Goal: Task Accomplishment & Management: Manage account settings

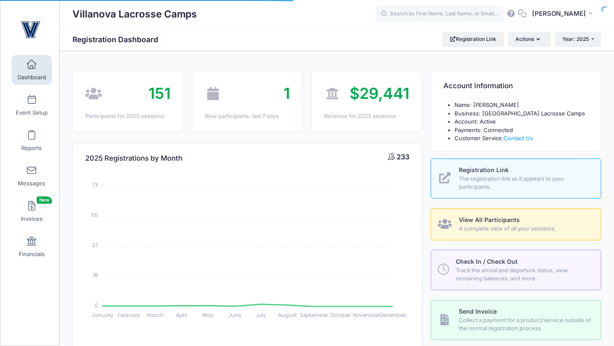
select select
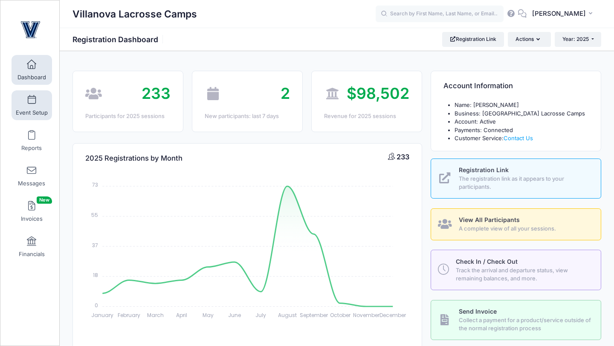
click at [32, 104] on span at bounding box center [32, 100] width 0 height 9
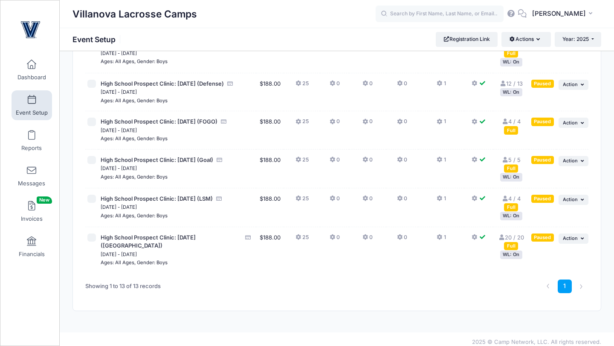
scroll to position [336, 0]
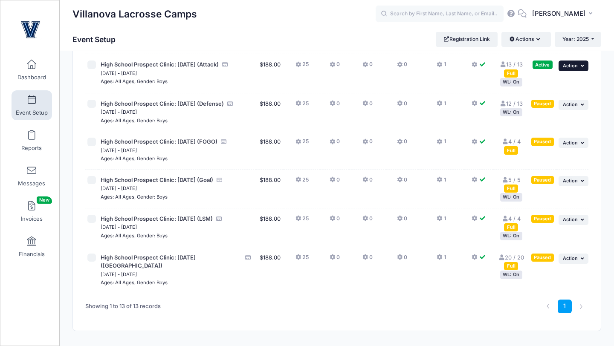
click at [575, 69] on span "Action" at bounding box center [570, 66] width 15 height 6
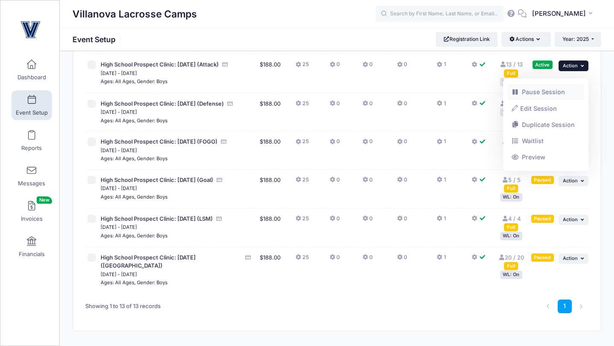
click at [551, 93] on link "Pause Session" at bounding box center [545, 92] width 77 height 16
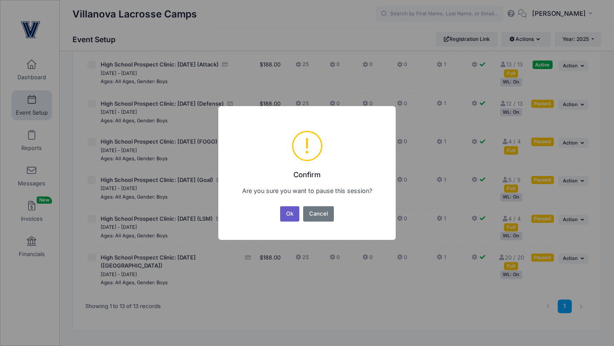
click at [290, 220] on button "Ok" at bounding box center [290, 213] width 20 height 15
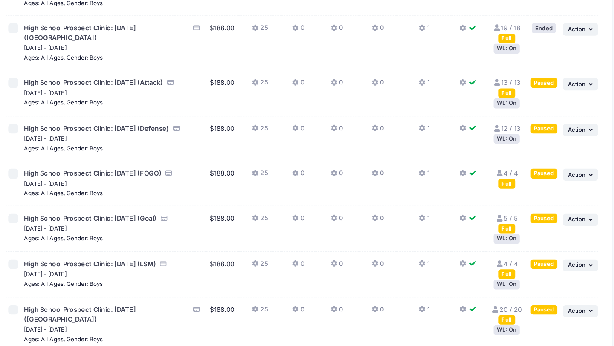
scroll to position [279, 0]
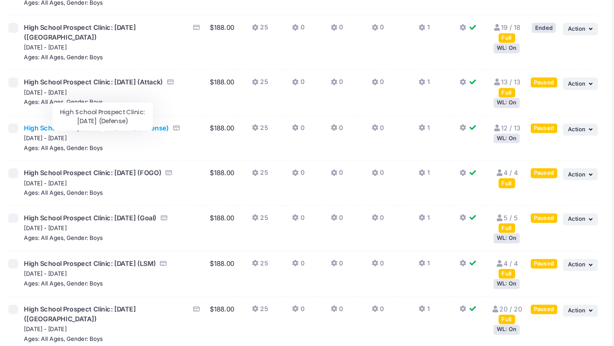
click at [217, 164] on span "High School Prospect Clinic: [DATE] (Defense)" at bounding box center [162, 160] width 123 height 7
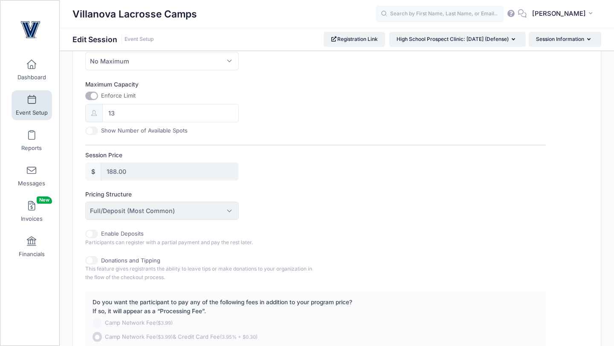
scroll to position [317, 0]
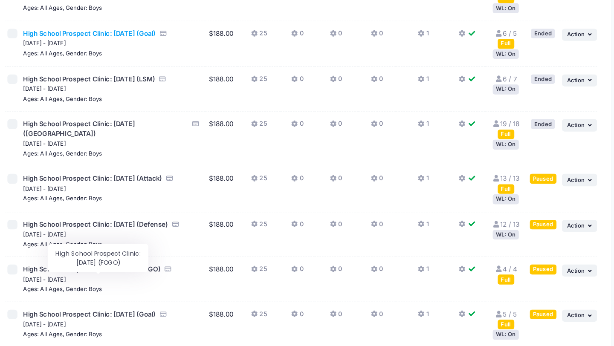
scroll to position [200, 0]
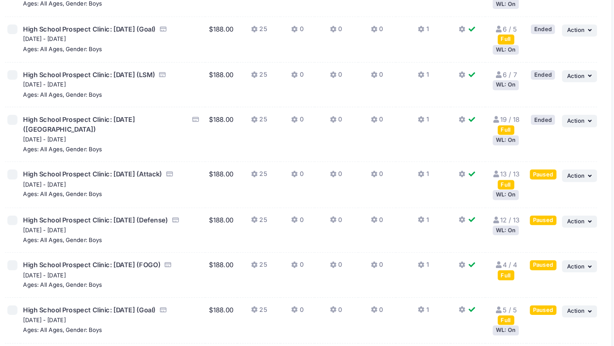
click at [509, 252] on div "WL: On" at bounding box center [511, 248] width 22 height 8
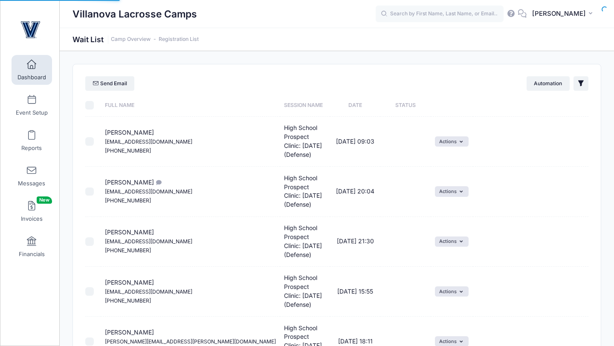
select select "50"
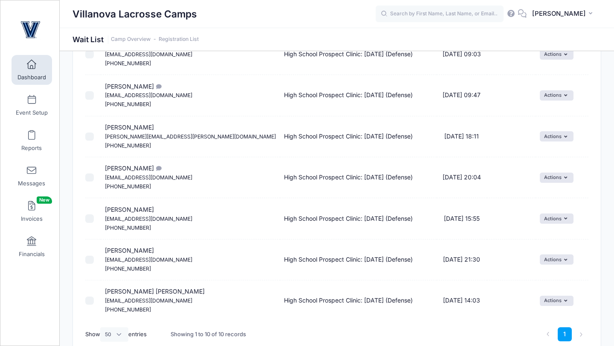
scroll to position [269, 0]
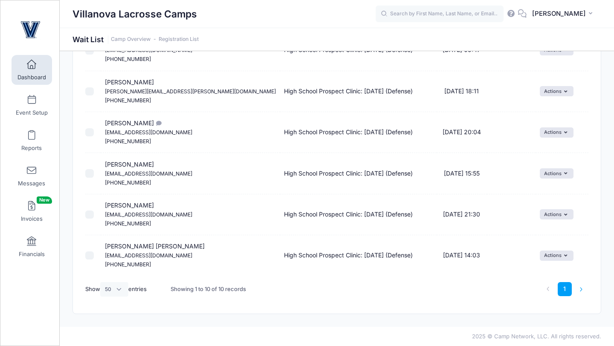
click at [582, 289] on li at bounding box center [581, 289] width 14 height 14
click at [581, 288] on li at bounding box center [581, 289] width 14 height 14
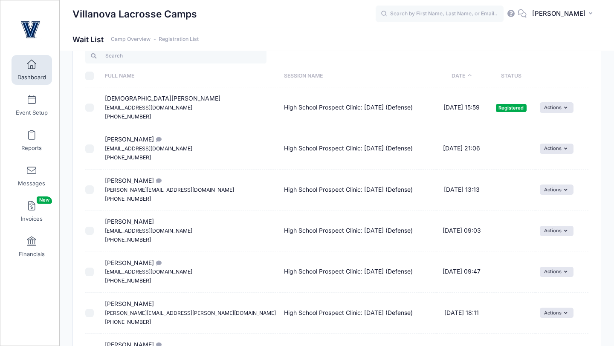
scroll to position [26, 0]
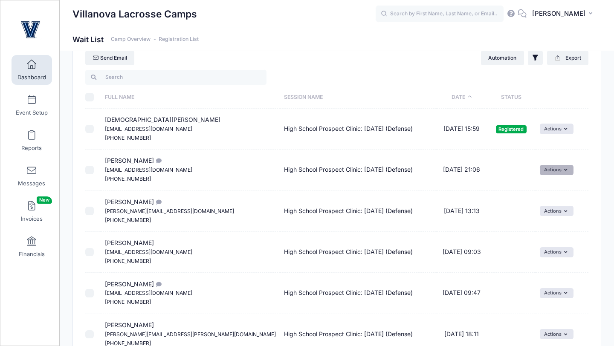
click at [553, 171] on button "Actions" at bounding box center [557, 170] width 34 height 10
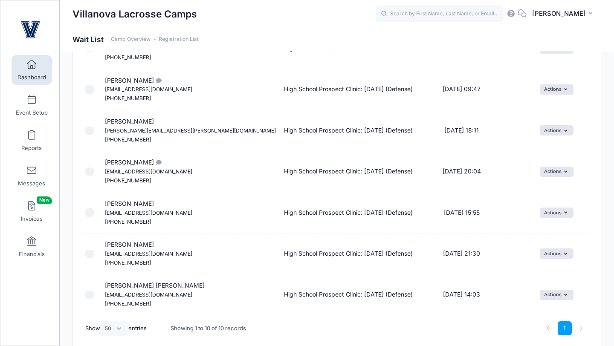
scroll to position [269, 0]
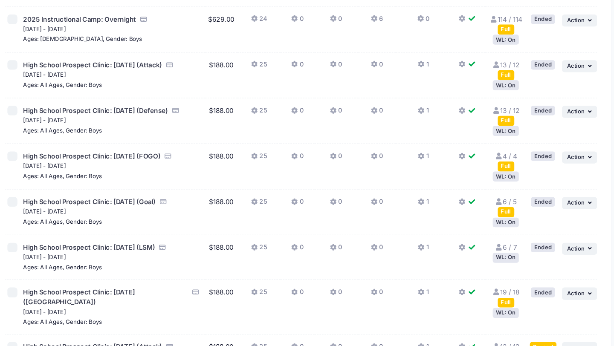
scroll to position [56, 0]
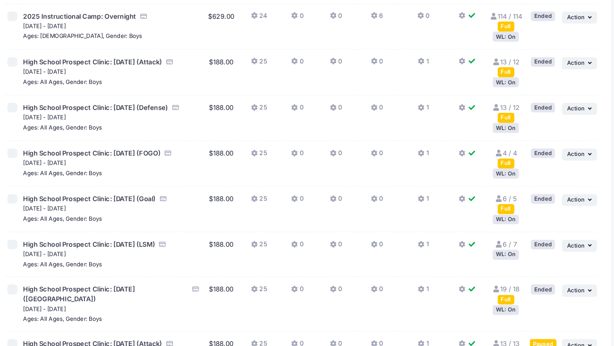
click at [515, 272] on div "WL: On" at bounding box center [511, 268] width 22 height 8
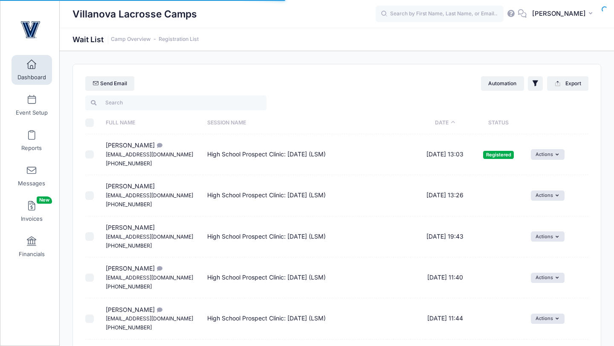
select select "50"
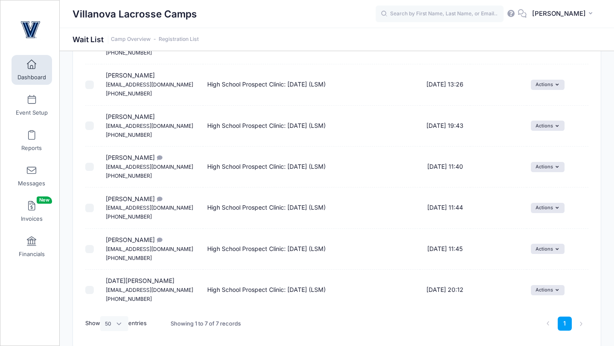
scroll to position [145, 0]
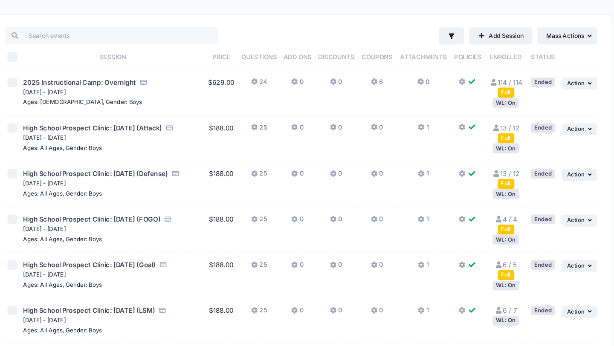
click at [508, 217] on div "WL: On" at bounding box center [511, 217] width 22 height 8
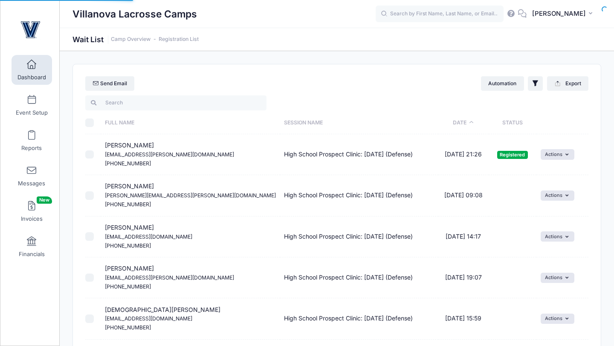
select select "50"
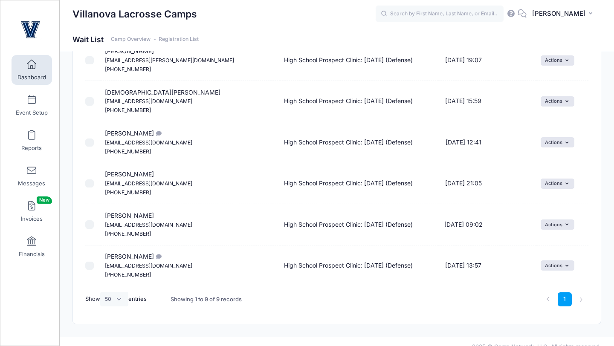
scroll to position [220, 0]
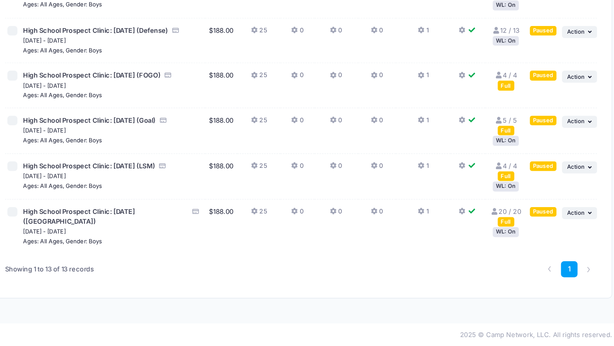
scroll to position [361, 0]
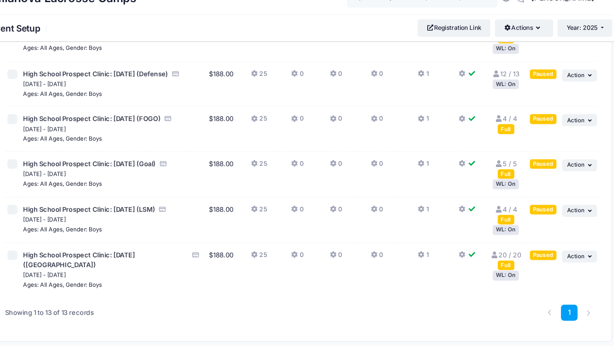
click at [517, 82] on link "12 / 13 Full" at bounding box center [510, 78] width 23 height 7
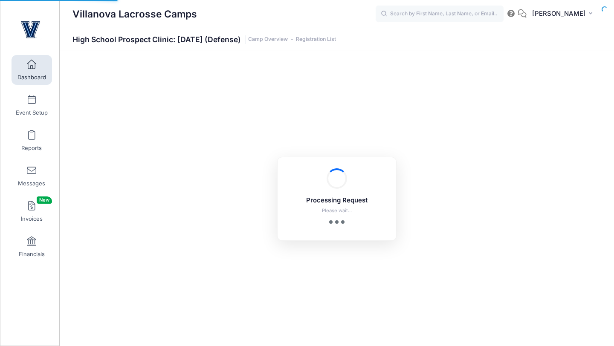
select select "10"
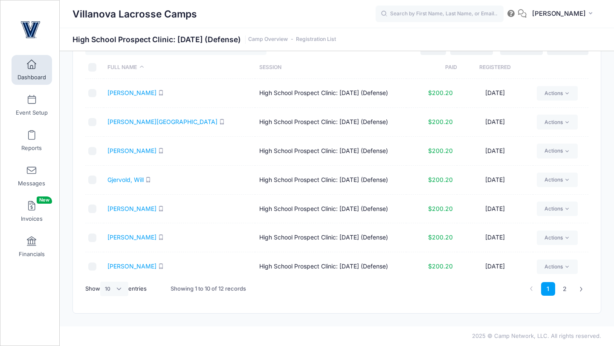
scroll to position [92, 0]
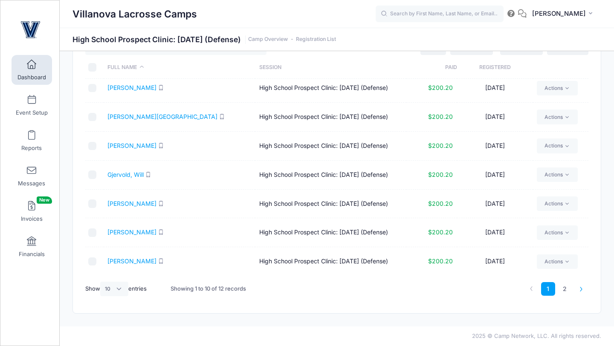
click at [582, 289] on icon at bounding box center [581, 289] width 5 height 5
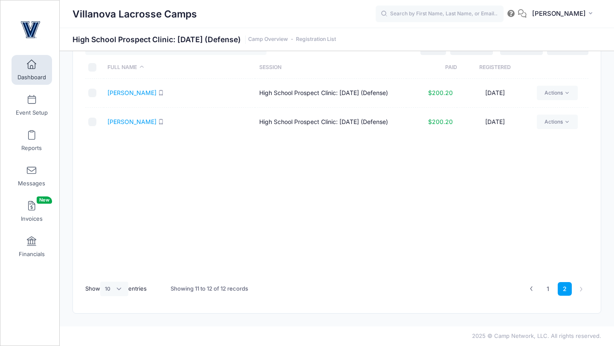
scroll to position [0, 0]
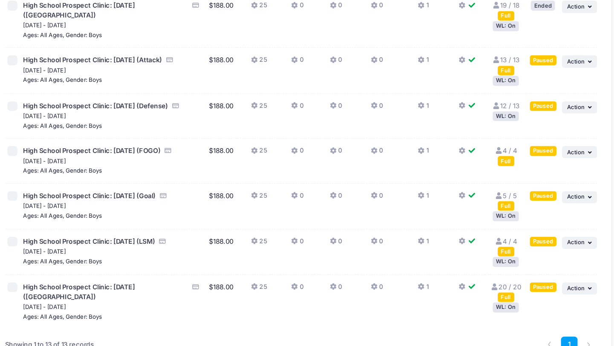
scroll to position [308, 0]
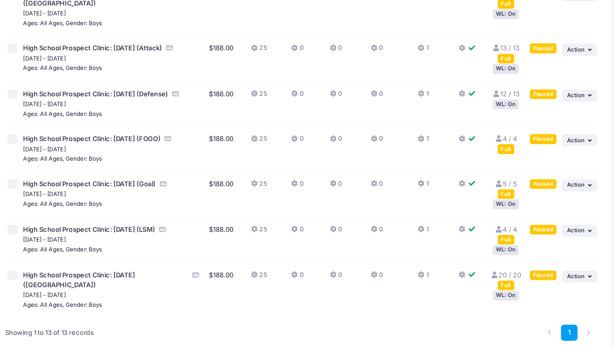
click at [515, 114] on div "WL: On" at bounding box center [511, 110] width 22 height 8
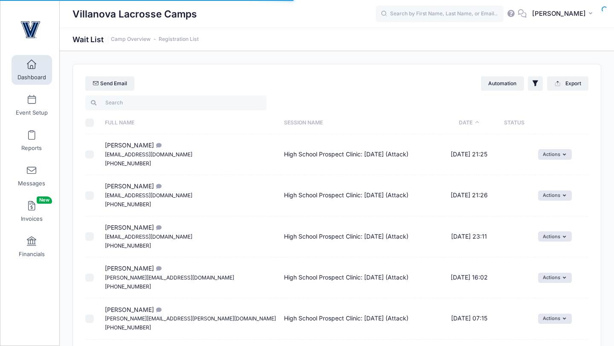
select select "50"
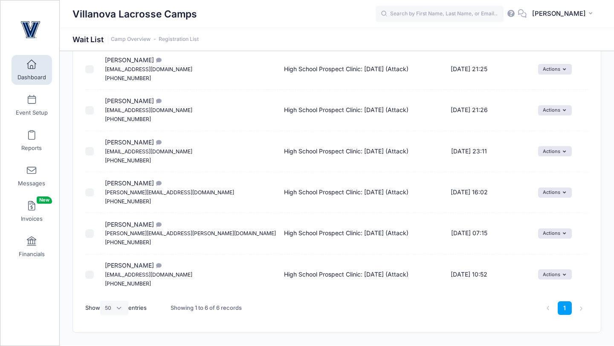
scroll to position [104, 0]
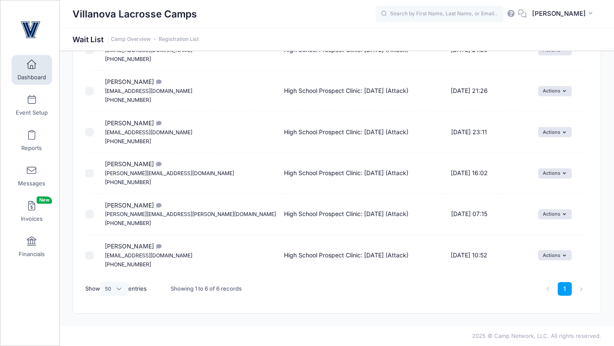
click at [114, 163] on span "[PERSON_NAME] Alleva [EMAIL_ADDRESS][DOMAIN_NAME] [PHONE_NUMBER]" at bounding box center [169, 172] width 129 height 25
click at [127, 172] on small "[PERSON_NAME][EMAIL_ADDRESS][DOMAIN_NAME]" at bounding box center [169, 173] width 129 height 6
click at [90, 176] on input "checkbox" at bounding box center [89, 173] width 9 height 9
checkbox input "true"
click at [541, 176] on button "Actions" at bounding box center [555, 173] width 34 height 10
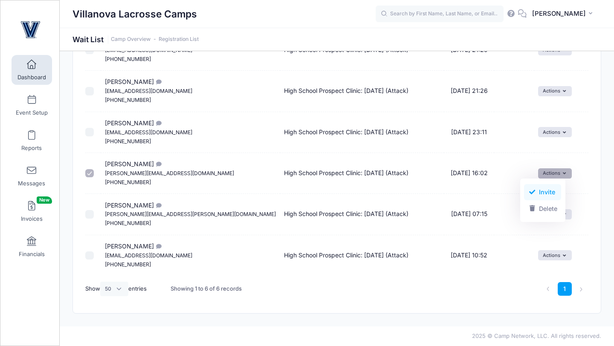
click at [543, 191] on link "Invite" at bounding box center [542, 192] width 37 height 16
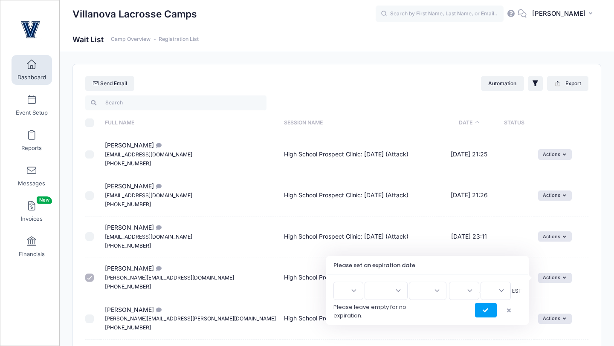
click at [361, 288] on select "1 2 3 4 5 6 7 8 9 10 11 12 13 14 15 16 17 18 19 20 21 22 23 24 25 26 27 28 29 3…" at bounding box center [348, 291] width 30 height 18
select select "10"
click at [337, 282] on select "1 2 3 4 5 6 7 8 9 10 11 12 13 14 15 16 17 18 19 20 21 22 23 24 25 26 27 28 29 3…" at bounding box center [348, 291] width 30 height 18
click at [400, 297] on select "Jan Feb Mar Apr May Jun [DATE] Aug Sep Oct Nov Dec" at bounding box center [386, 291] width 43 height 18
select select "9"
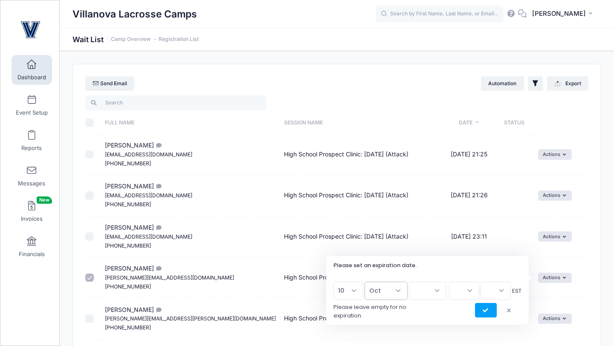
click at [369, 282] on select "Jan Feb Mar Apr May Jun [DATE] Aug Sep Oct Nov Dec" at bounding box center [386, 291] width 43 height 18
click at [436, 293] on select "2026 2025" at bounding box center [428, 291] width 38 height 18
select select "2025"
click at [409, 282] on select "2026 2025" at bounding box center [428, 291] width 38 height 18
click at [472, 296] on select "00 01 02 03 04 05 06 07 08 09 10 11 12 13 14 15 16 17 18 19 20 21 22 23" at bounding box center [464, 291] width 30 height 18
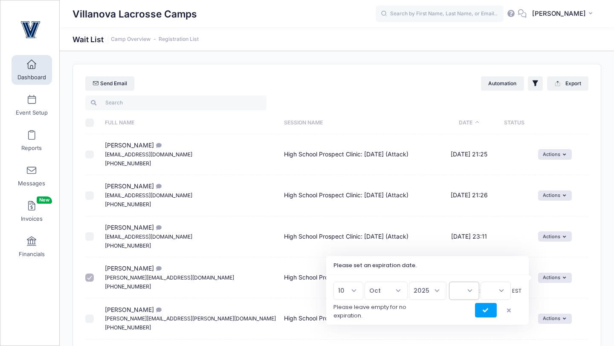
select select "16"
click at [449, 282] on select "00 01 02 03 04 05 06 07 08 09 10 11 12 13 14 15 16 17 18 19 20 21 22 23" at bounding box center [464, 291] width 30 height 18
click at [501, 292] on select "00 15 30 45" at bounding box center [496, 291] width 30 height 18
select select "0"
click at [481, 282] on select "00 15 30 45" at bounding box center [496, 291] width 30 height 18
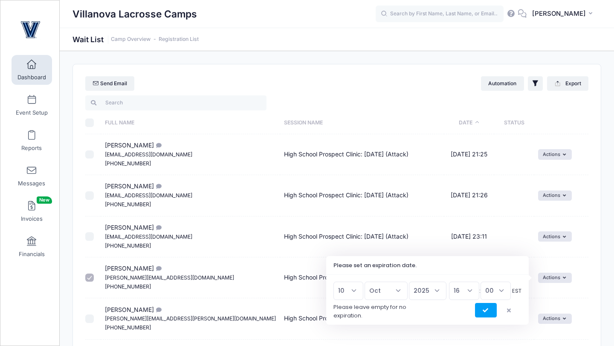
click at [511, 312] on button "button" at bounding box center [511, 310] width 22 height 14
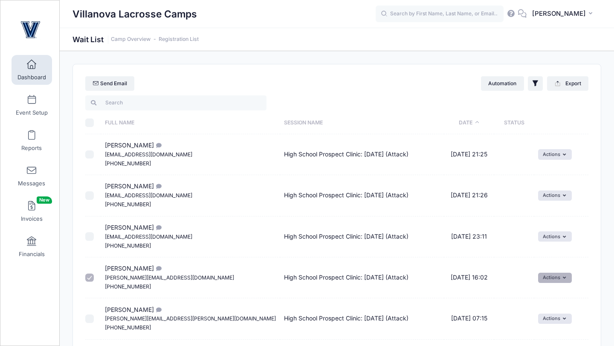
click at [538, 281] on button "Actions" at bounding box center [555, 278] width 34 height 10
click at [550, 296] on link "Invite" at bounding box center [542, 297] width 37 height 16
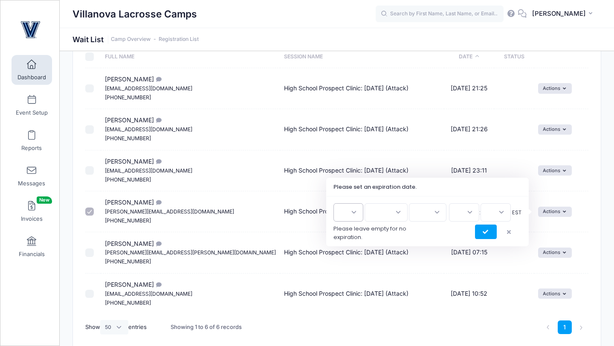
scroll to position [72, 0]
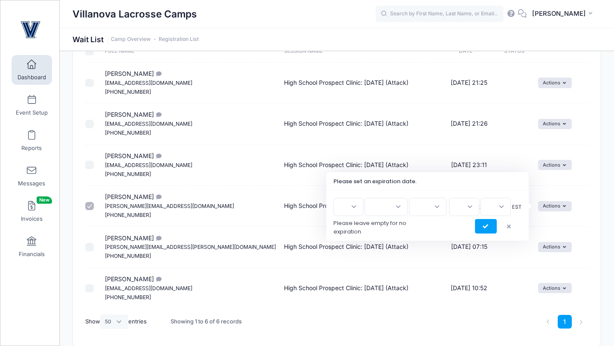
click at [512, 301] on td "Pending" at bounding box center [514, 288] width 40 height 41
click at [509, 227] on icon "button" at bounding box center [510, 227] width 7 height 0
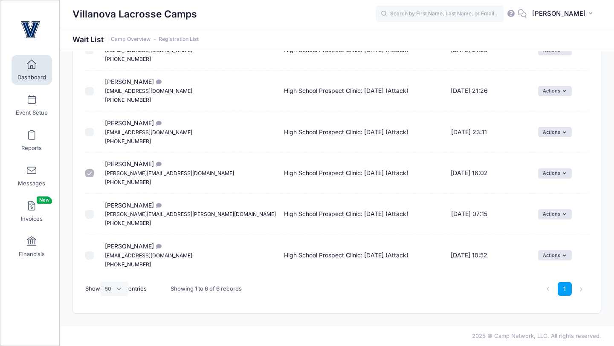
scroll to position [0, 0]
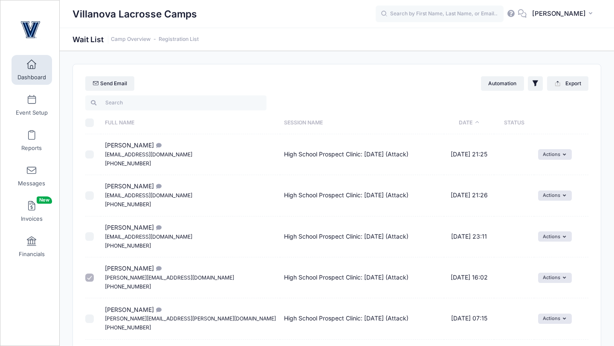
scroll to position [104, 0]
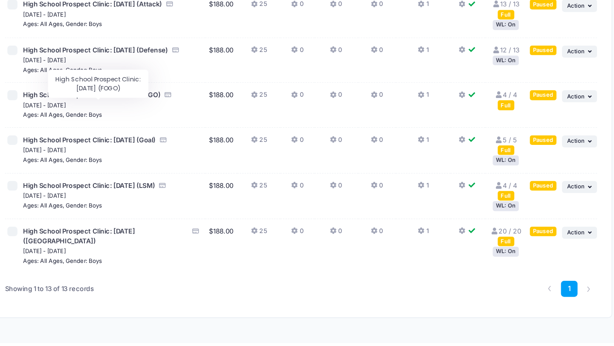
scroll to position [345, 0]
